Goal: Find specific page/section: Find specific page/section

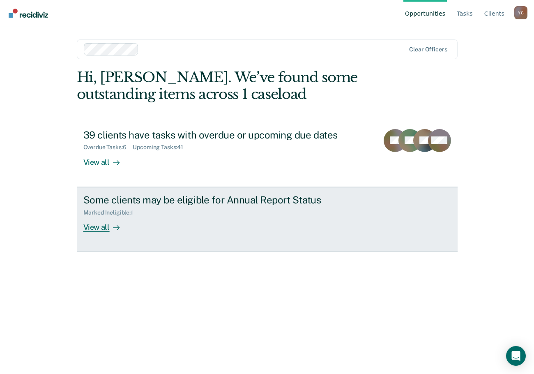
click at [96, 225] on div "View all" at bounding box center [106, 223] width 46 height 16
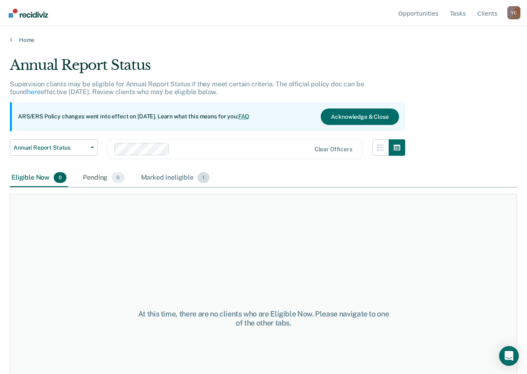
click at [165, 177] on div "Marked Ineligible 1" at bounding box center [176, 178] width 72 height 18
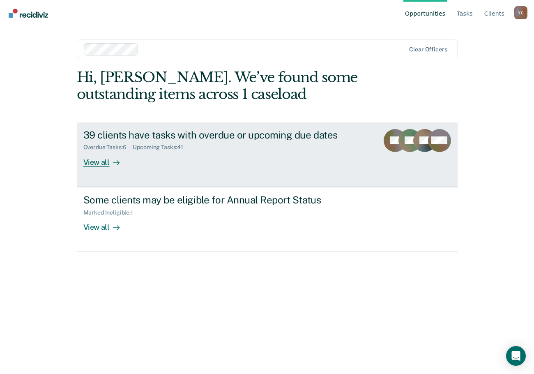
click at [105, 160] on div "View all" at bounding box center [106, 159] width 46 height 16
